Goal: Task Accomplishment & Management: Manage account settings

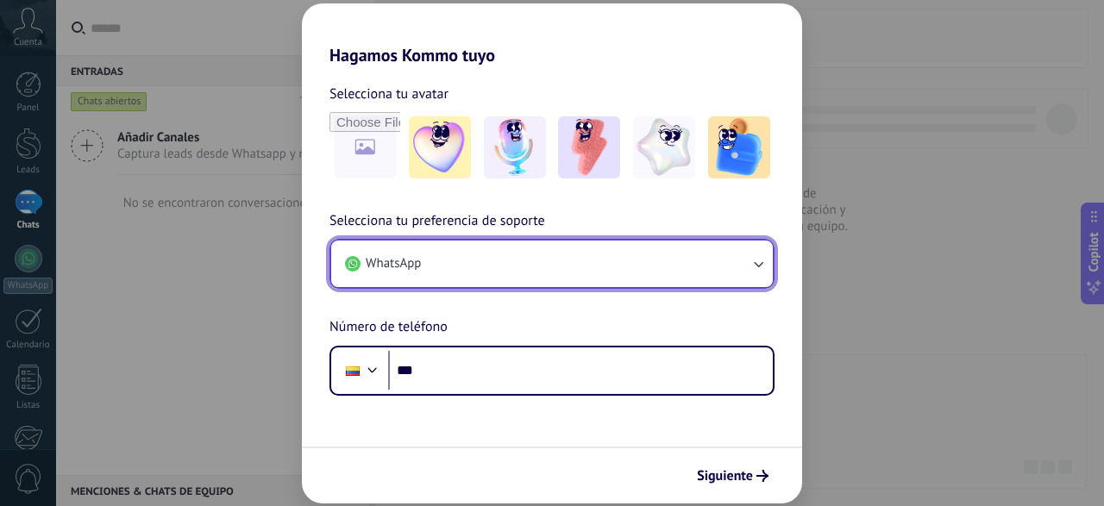
click at [758, 256] on icon "button" at bounding box center [758, 263] width 17 height 17
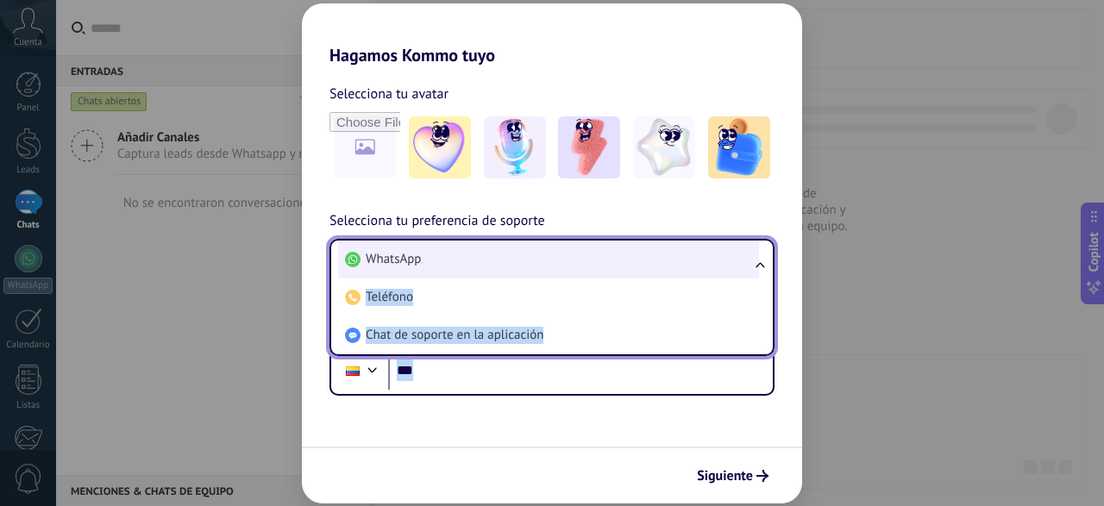
click at [758, 256] on li "WhatsApp" at bounding box center [548, 260] width 421 height 38
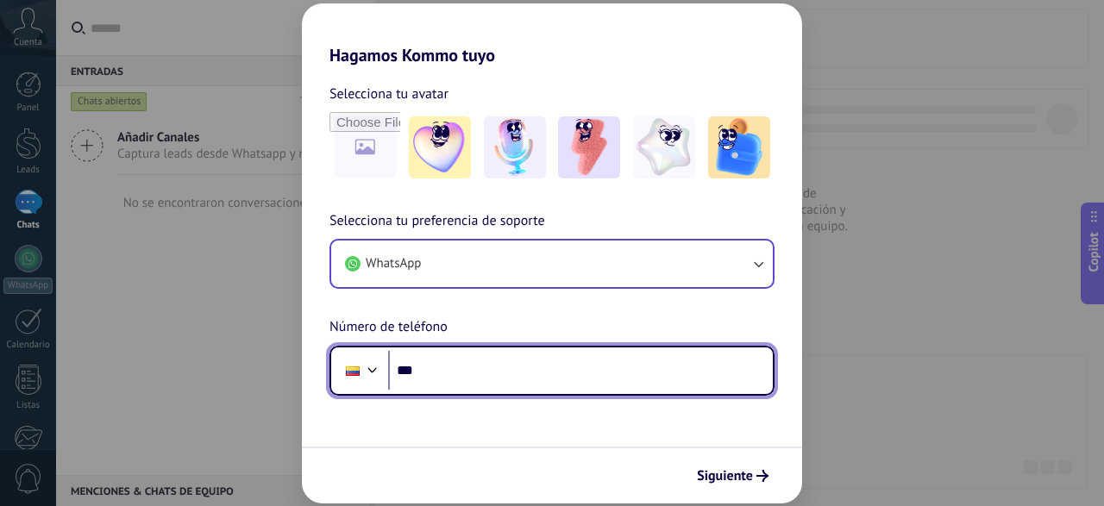
click at [451, 375] on input "***" at bounding box center [580, 371] width 385 height 40
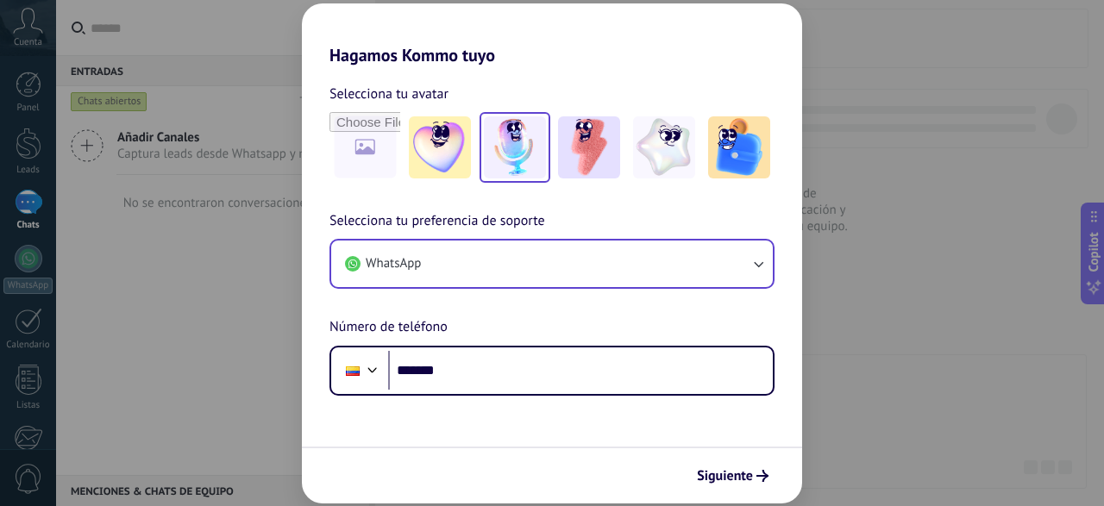
click at [520, 156] on img at bounding box center [515, 147] width 62 height 62
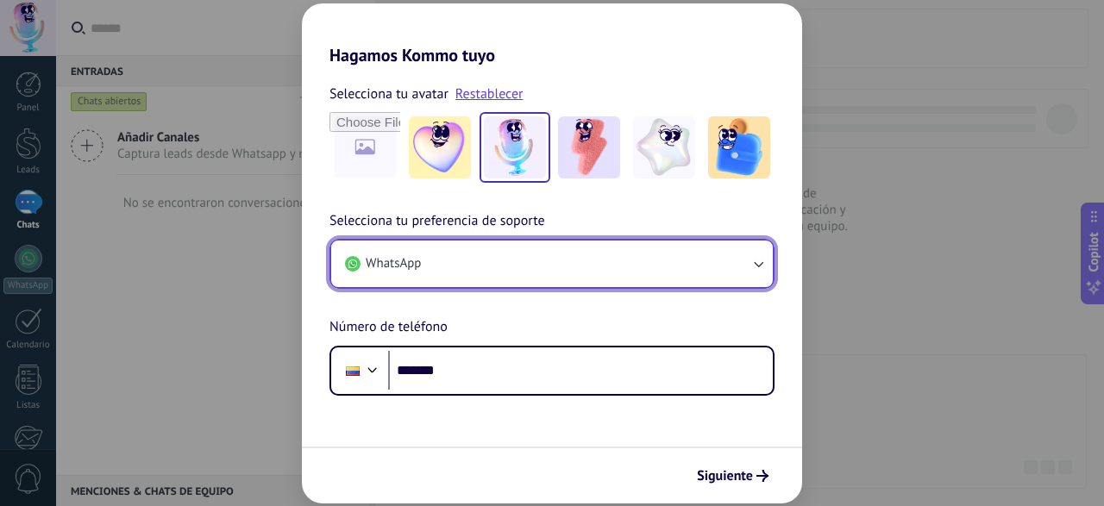
click at [758, 265] on icon "button" at bounding box center [758, 263] width 17 height 17
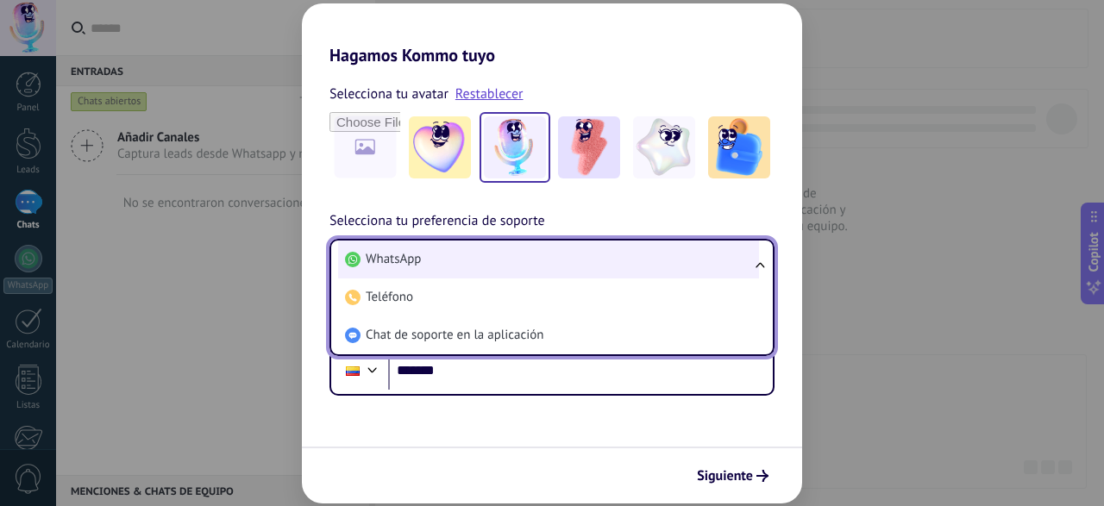
click at [734, 277] on li "WhatsApp" at bounding box center [548, 260] width 421 height 38
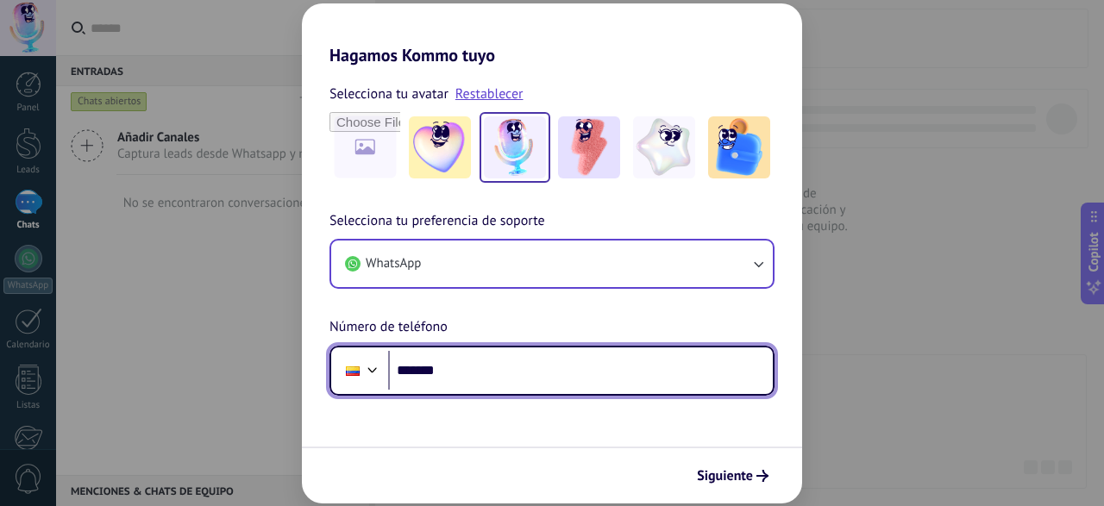
click at [481, 374] on input "*******" at bounding box center [580, 371] width 385 height 40
type input "**********"
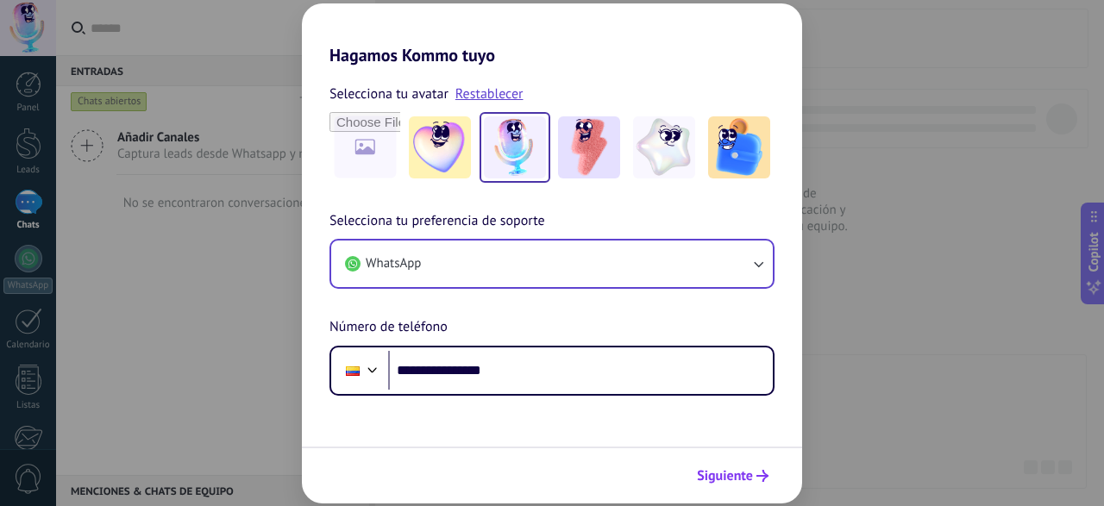
click at [742, 473] on span "Siguiente" at bounding box center [725, 476] width 56 height 12
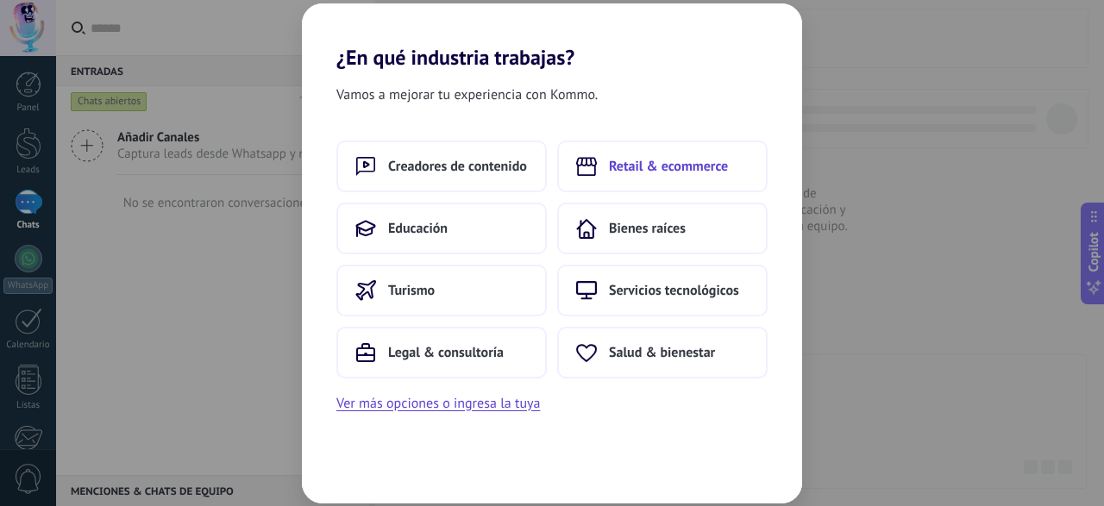
click at [716, 169] on span "Retail & ecommerce" at bounding box center [668, 166] width 119 height 17
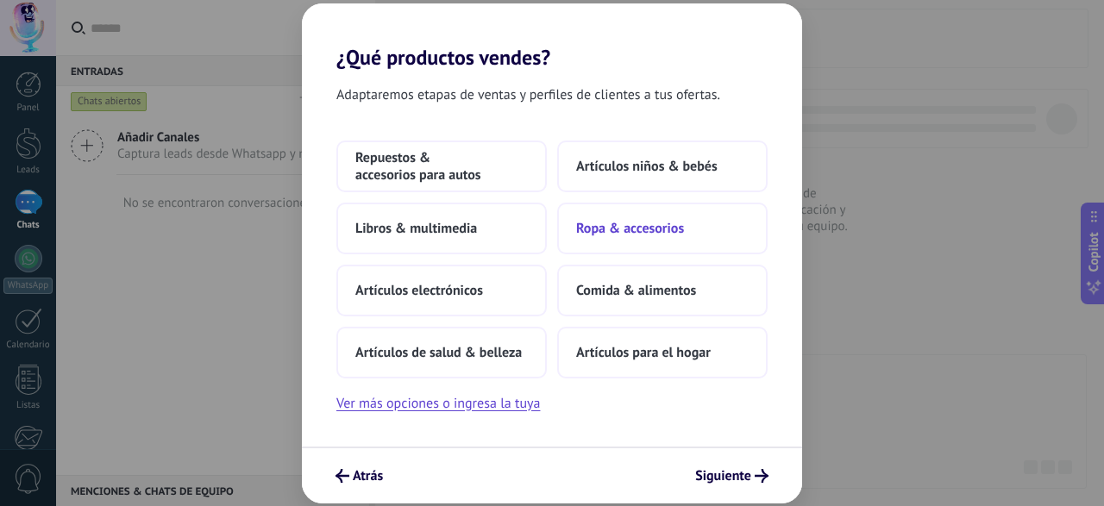
click at [664, 225] on span "Ropa & accesorios" at bounding box center [630, 228] width 108 height 17
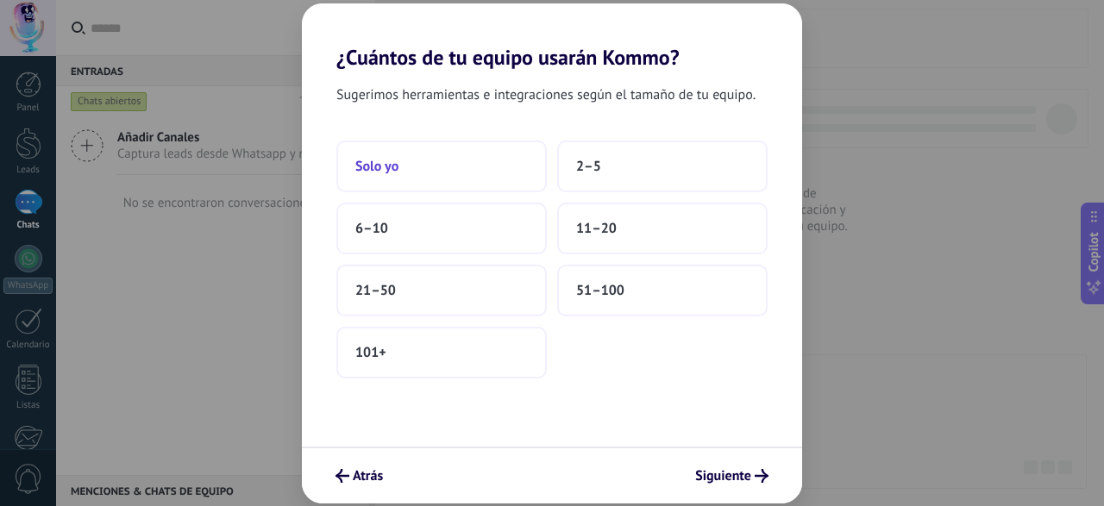
click at [444, 171] on button "Solo yo" at bounding box center [441, 167] width 211 height 52
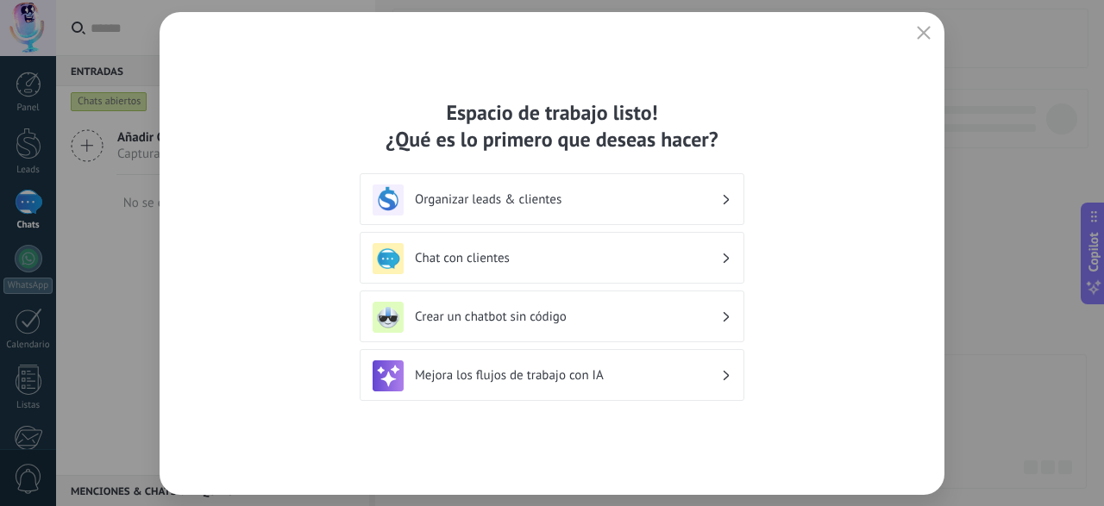
click at [705, 268] on div "Chat con clientes" at bounding box center [552, 258] width 359 height 31
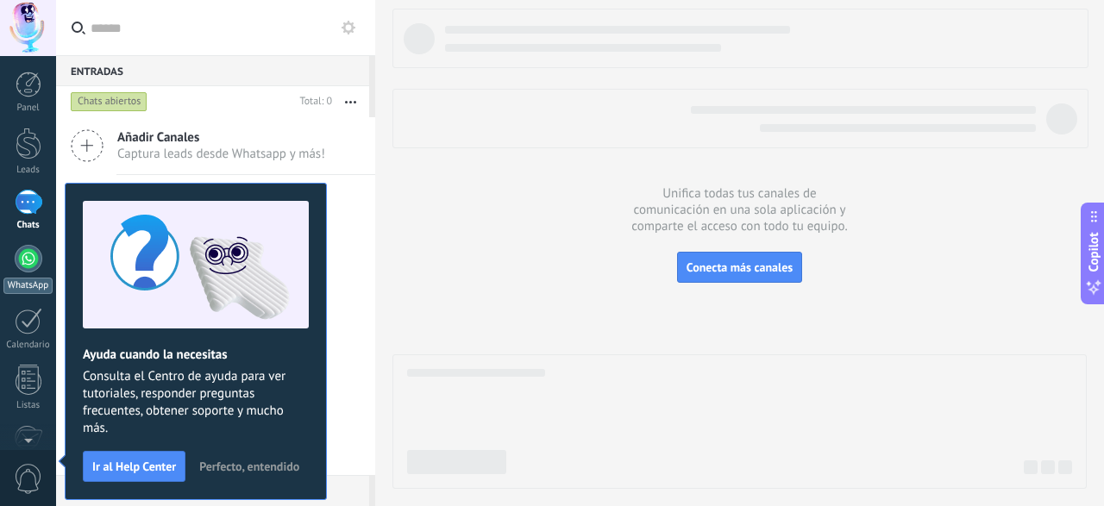
click at [25, 261] on div at bounding box center [29, 259] width 28 height 28
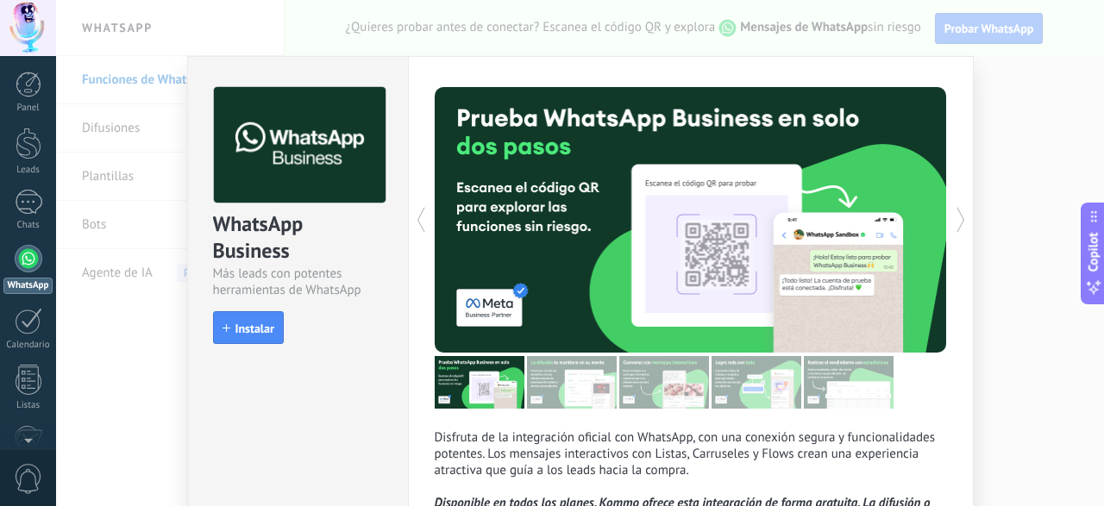
click at [1027, 135] on div "WhatsApp Business Más leads con potentes herramientas de WhatsApp install Insta…" at bounding box center [580, 253] width 1048 height 506
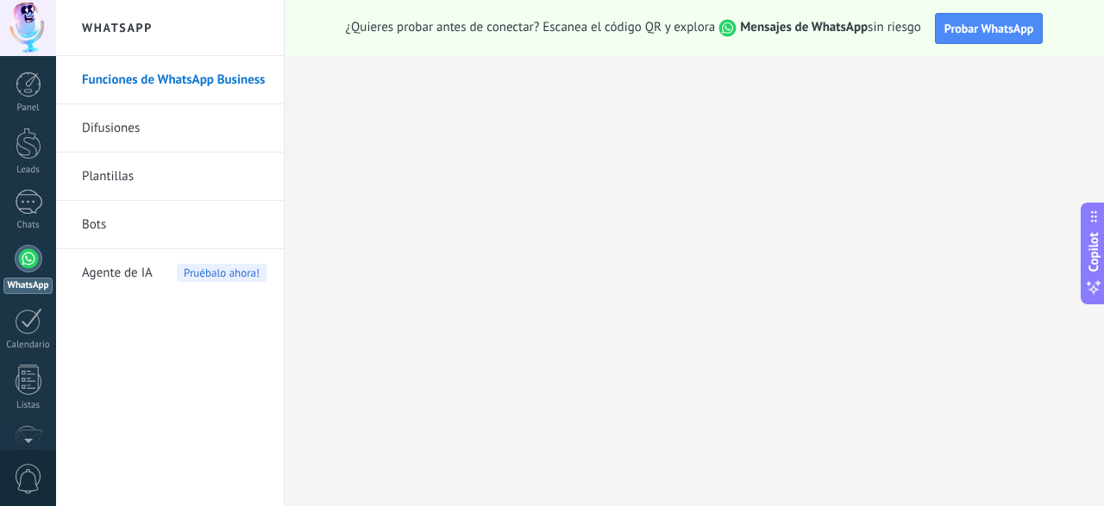
click at [124, 171] on link "Plantillas" at bounding box center [174, 177] width 185 height 48
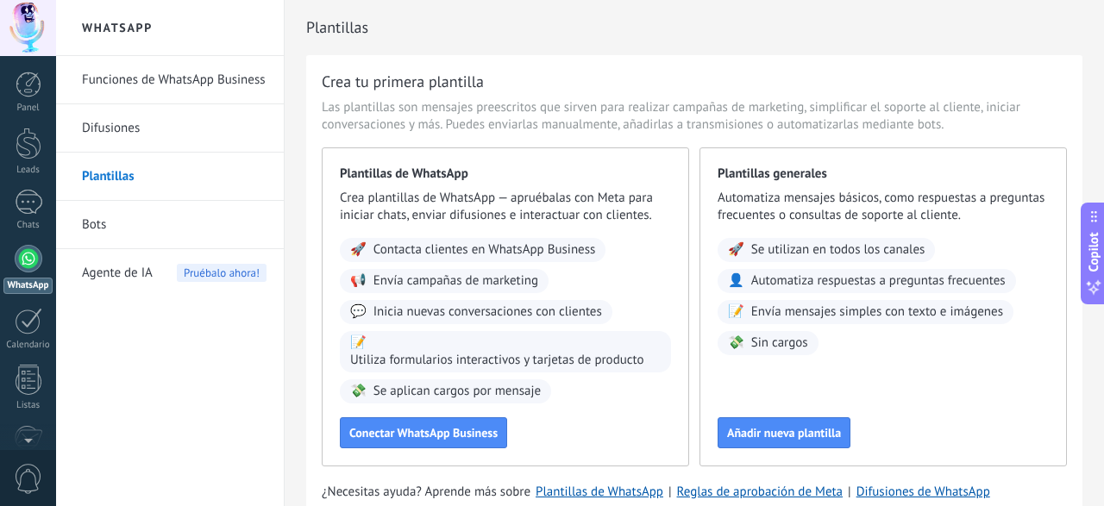
click at [99, 221] on link "Bots" at bounding box center [174, 225] width 185 height 48
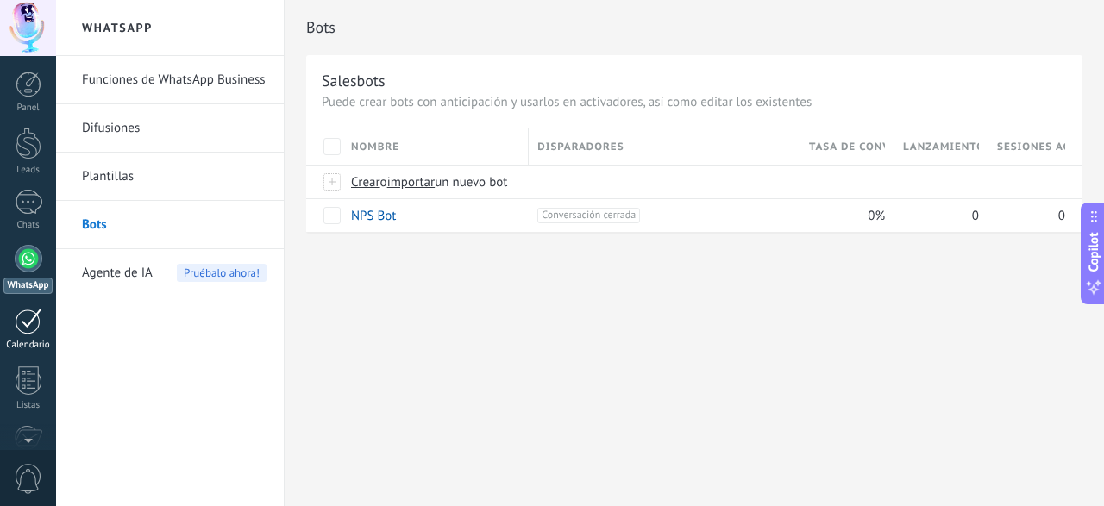
click at [34, 342] on div "Calendario" at bounding box center [28, 345] width 50 height 11
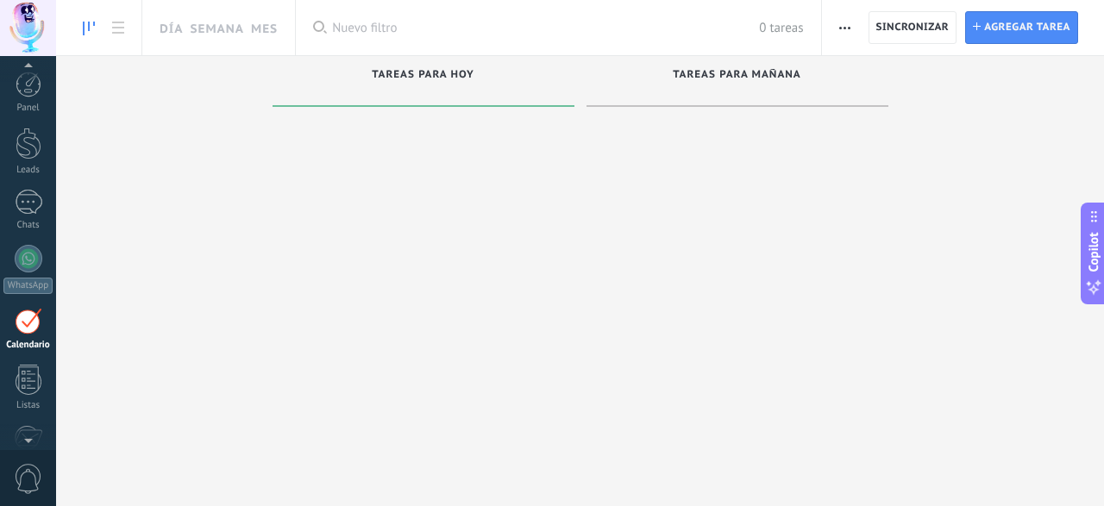
scroll to position [200, 0]
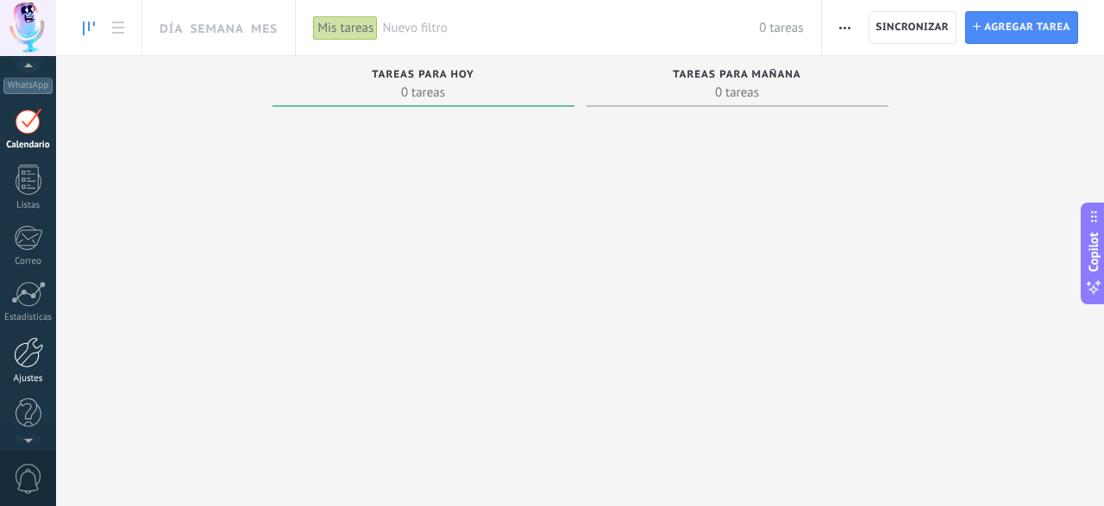
click at [36, 343] on div at bounding box center [28, 352] width 29 height 31
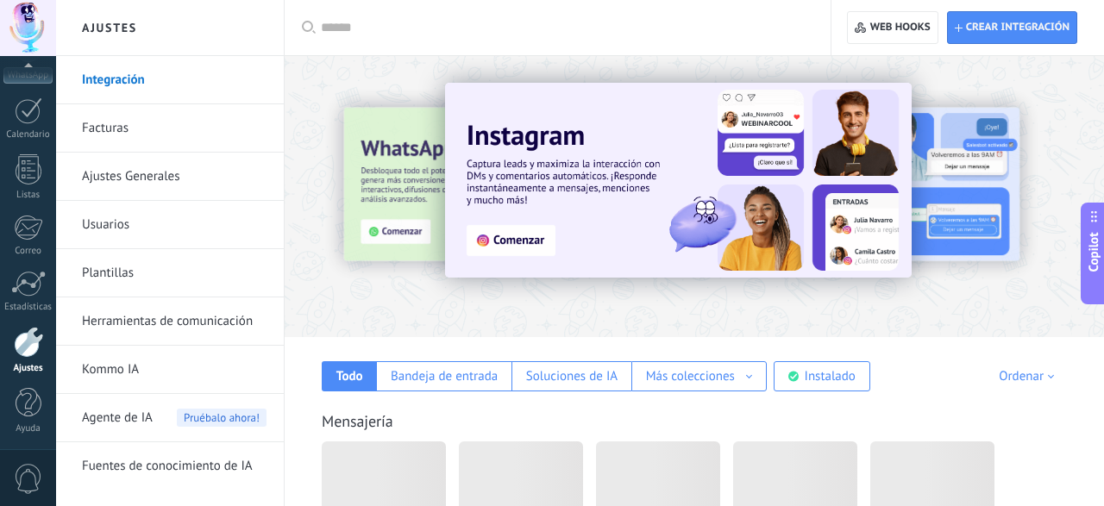
scroll to position [211, 0]
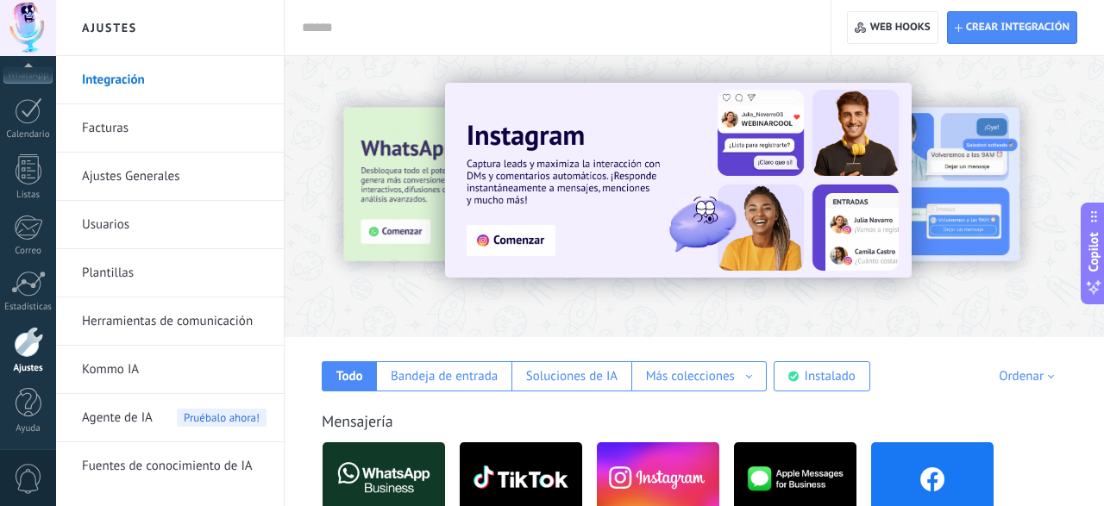
click at [792, 298] on div at bounding box center [695, 192] width 820 height 248
click at [388, 291] on div at bounding box center [695, 192] width 820 height 248
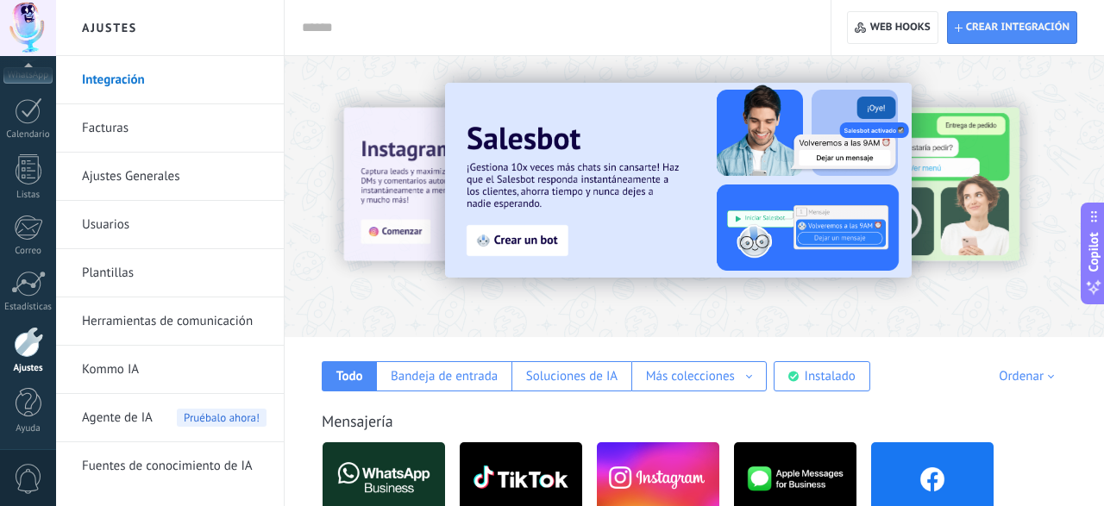
click at [1041, 186] on div at bounding box center [1122, 195] width 388 height 155
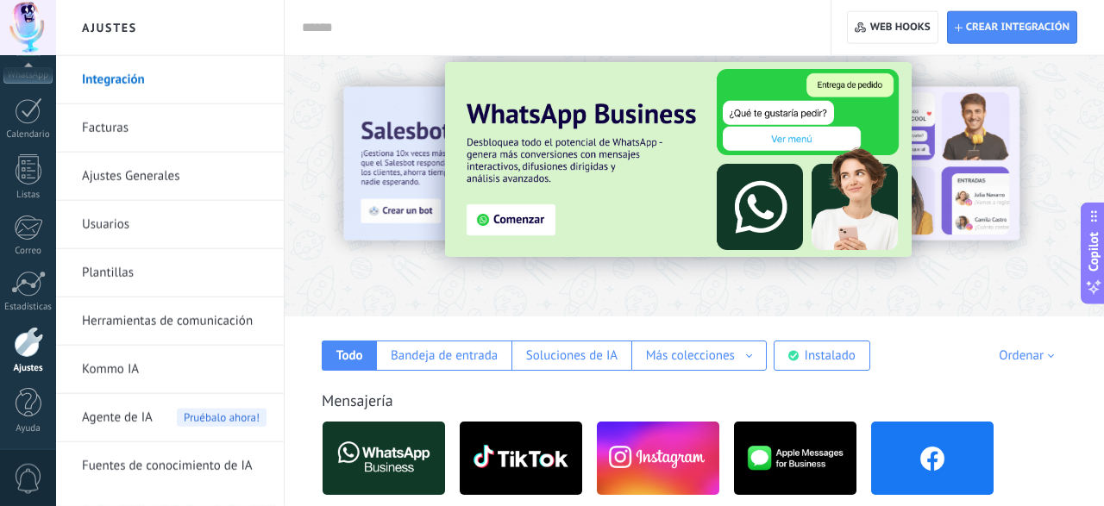
scroll to position [0, 0]
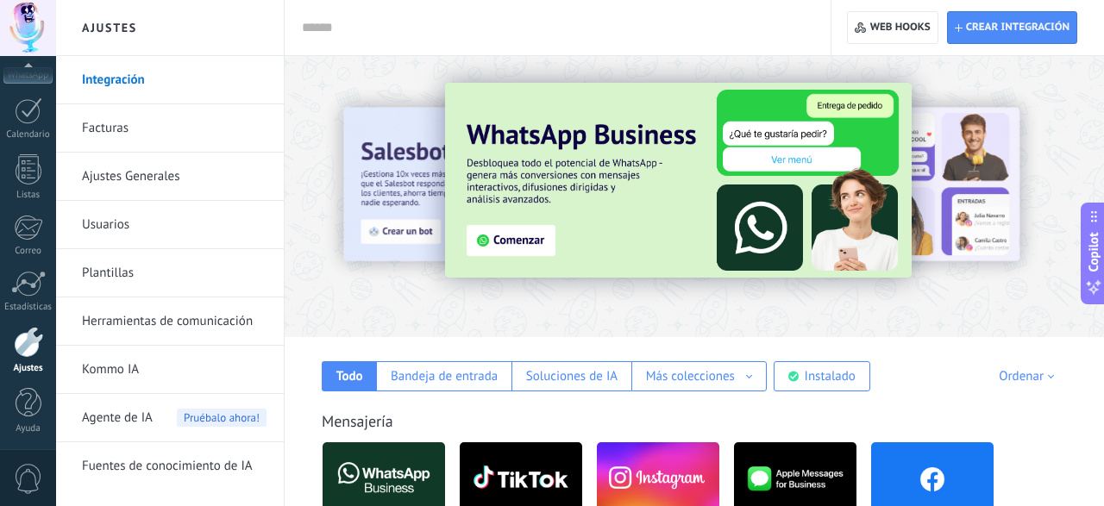
click at [126, 119] on link "Facturas" at bounding box center [174, 128] width 185 height 48
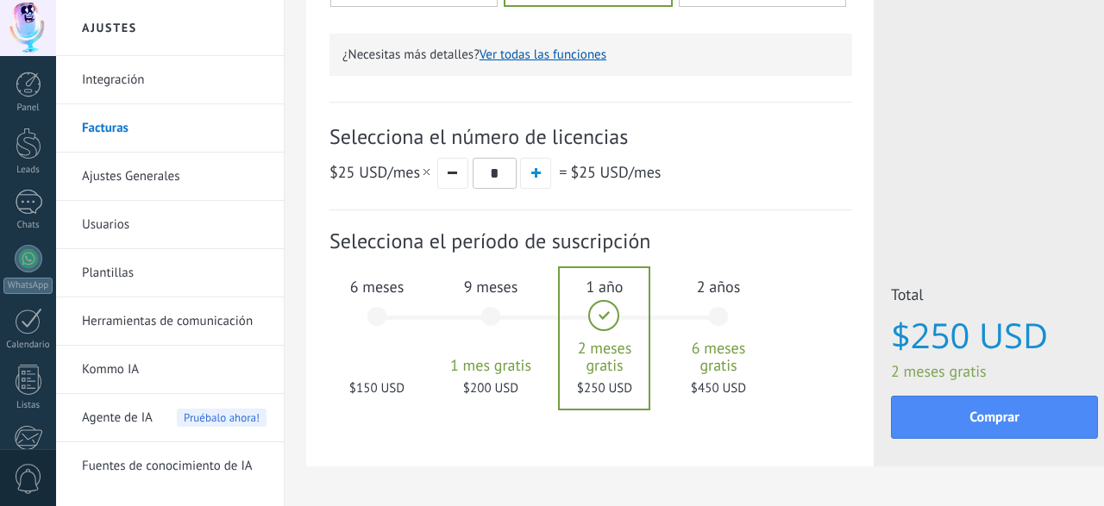
scroll to position [538, 0]
click at [389, 336] on div "6 meses $150 USD" at bounding box center [376, 325] width 93 height 122
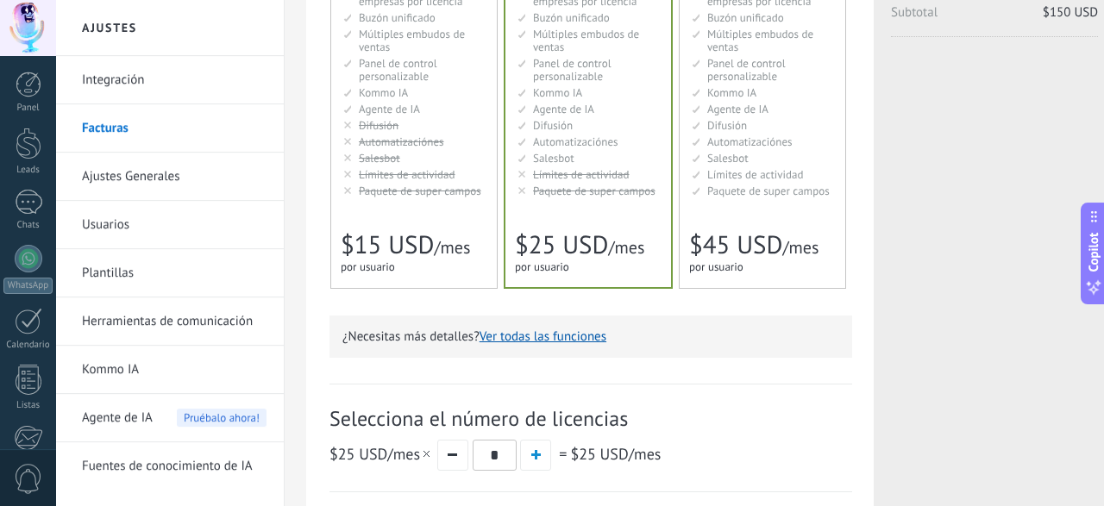
scroll to position [0, 0]
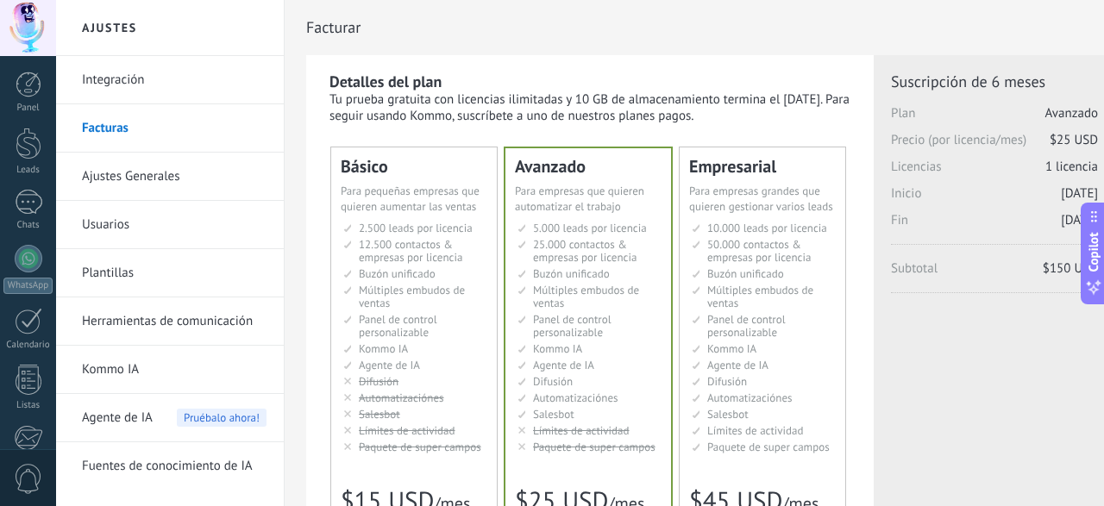
click at [123, 172] on link "Ajustes Generales" at bounding box center [174, 177] width 185 height 48
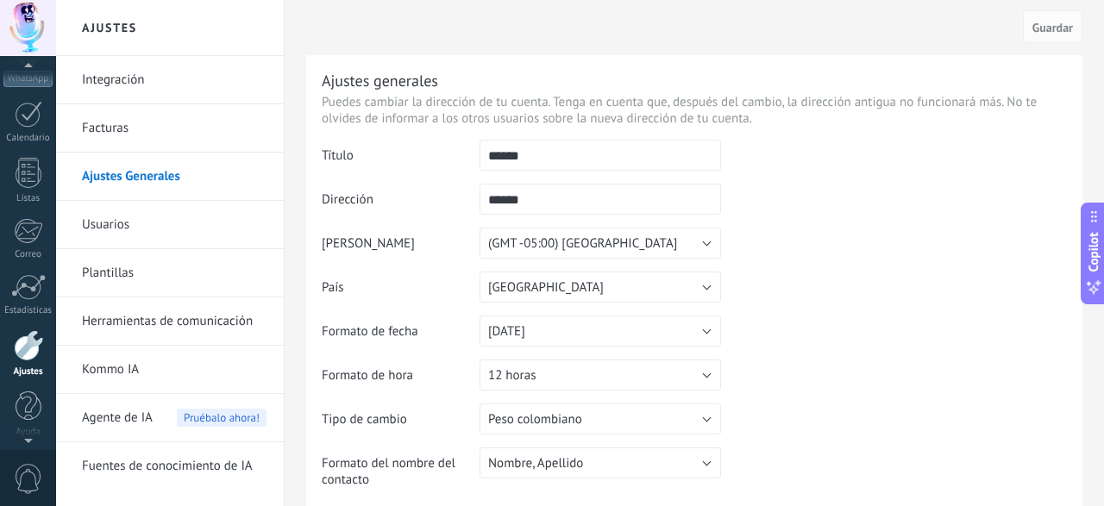
scroll to position [202, 0]
click at [37, 22] on div at bounding box center [28, 28] width 56 height 56
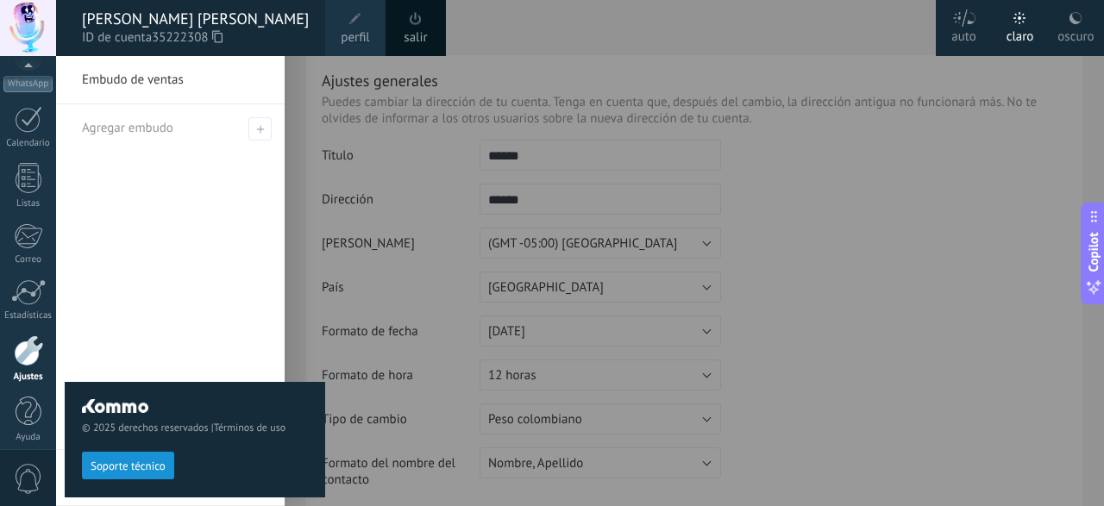
scroll to position [211, 0]
click at [218, 40] on use at bounding box center [217, 36] width 10 height 12
